Goal: Download file/media

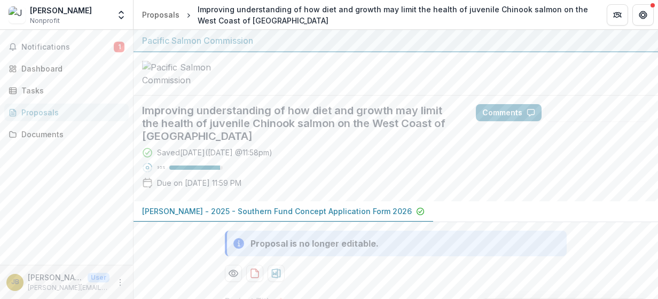
scroll to position [117, 0]
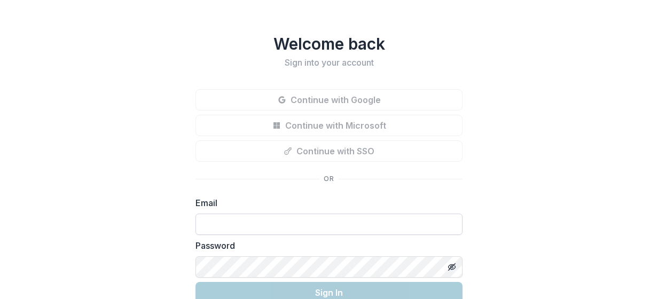
click at [248, 219] on input at bounding box center [328, 224] width 267 height 21
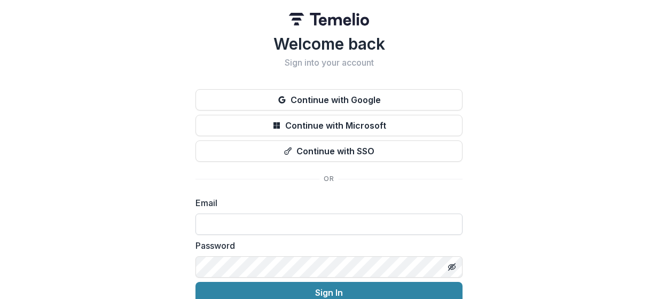
click at [269, 231] on input at bounding box center [328, 224] width 267 height 21
type input "**********"
click at [195, 282] on button "Sign In" at bounding box center [328, 292] width 267 height 21
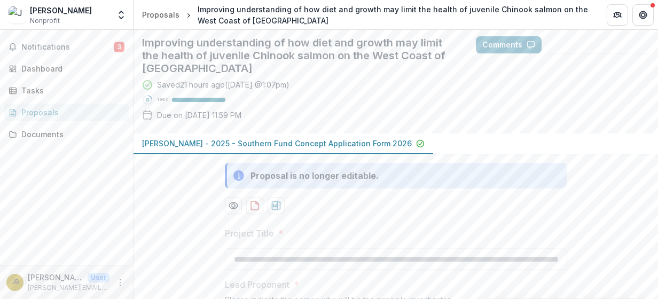
scroll to position [160, 0]
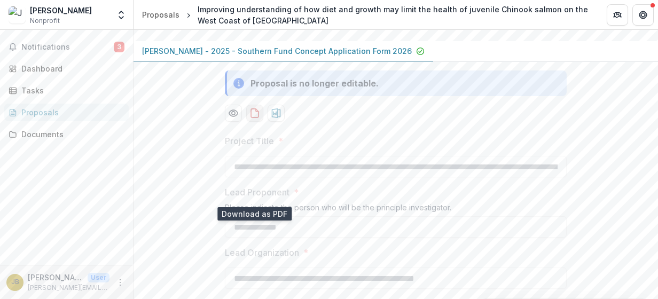
click at [256, 119] on icon "download-proposal" at bounding box center [254, 113] width 11 height 11
click at [278, 118] on icon "download-proposal" at bounding box center [276, 113] width 9 height 10
